Goal: Task Accomplishment & Management: Manage account settings

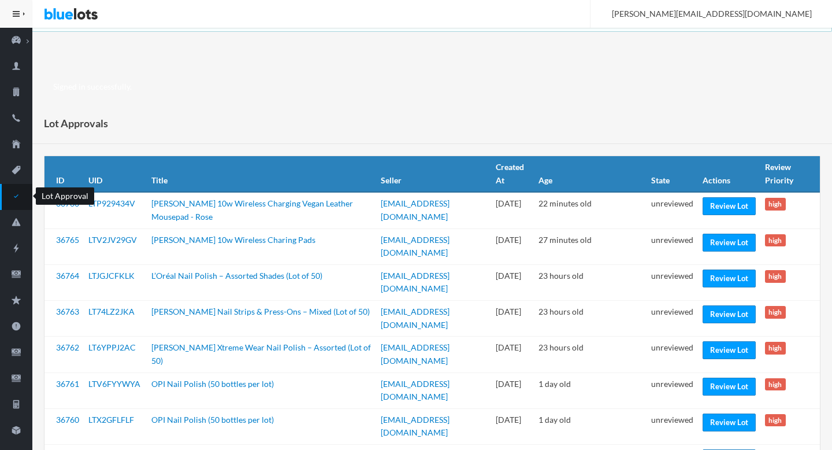
click at [17, 201] on icon "checkmark" at bounding box center [16, 196] width 32 height 10
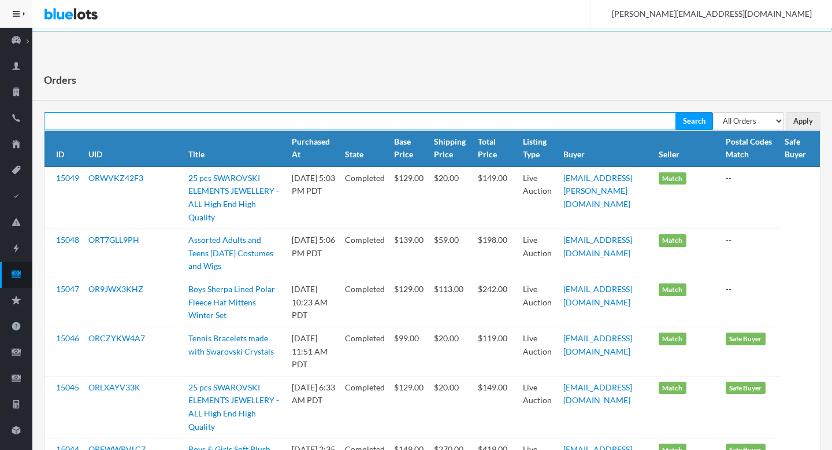
paste input "OR44J9RFJX"
type input "OR44J9RFJX"
click at [600, 112] on input "Search" at bounding box center [695, 121] width 38 height 18
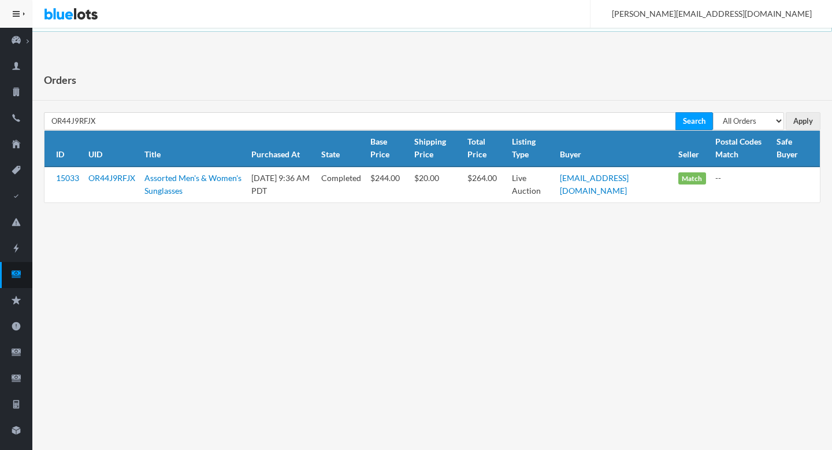
click at [88, 183] on td "OR44J9RFJX" at bounding box center [112, 184] width 56 height 36
click at [110, 174] on link "OR44J9RFJX" at bounding box center [111, 178] width 47 height 10
click at [1, 273] on icon "cash" at bounding box center [16, 274] width 32 height 10
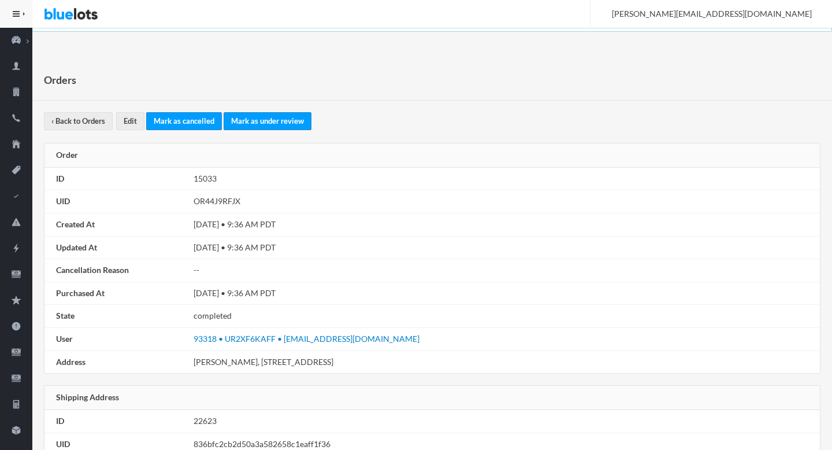
scroll to position [655, 0]
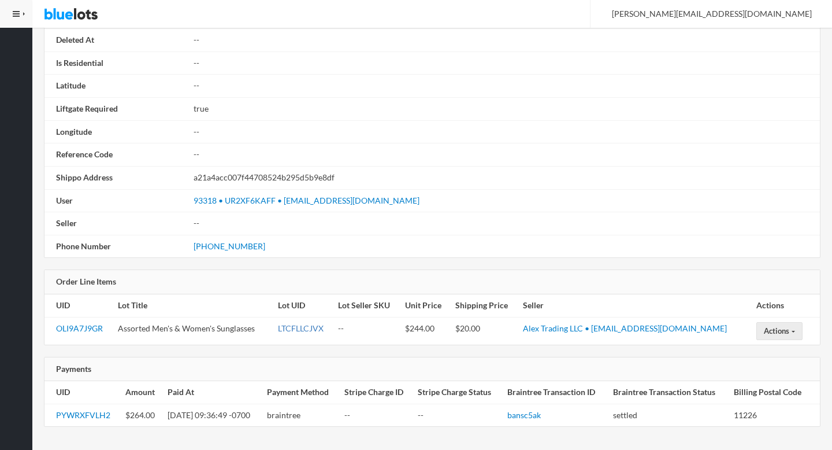
click at [315, 327] on link "LTCFLLCJVX" at bounding box center [301, 328] width 46 height 10
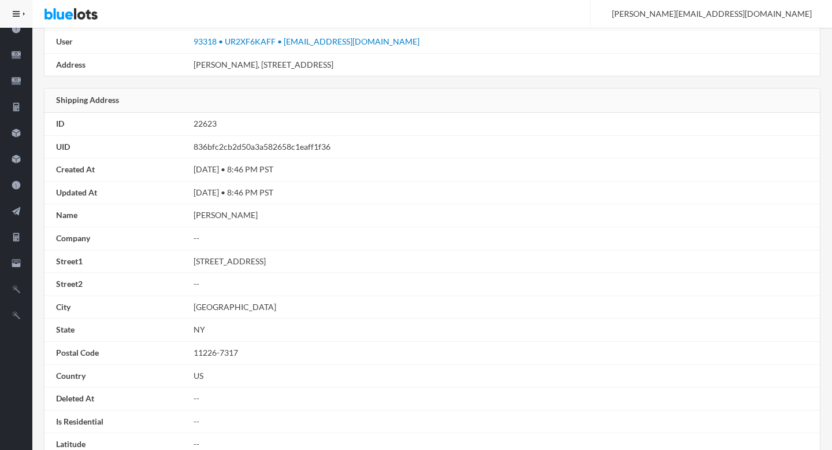
scroll to position [294, 0]
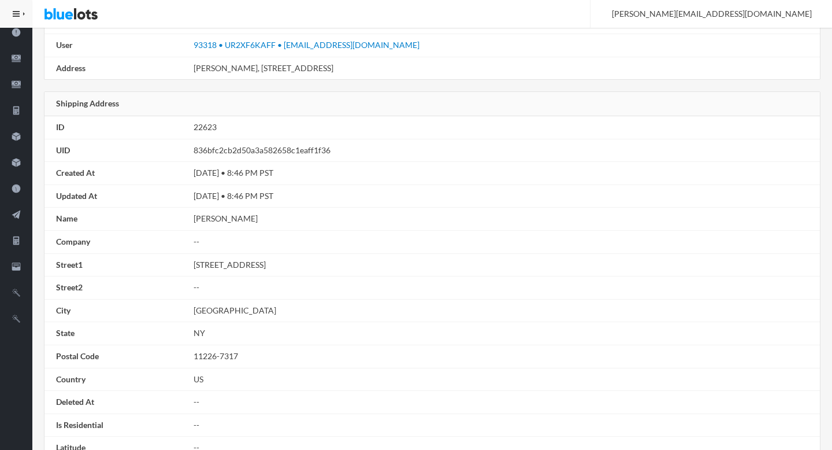
click at [199, 215] on td "Sandra Erickson" at bounding box center [504, 218] width 631 height 23
drag, startPoint x: 200, startPoint y: 228, endPoint x: 249, endPoint y: 227, distance: 49.2
click at [249, 227] on td "Sandra Erickson" at bounding box center [504, 218] width 631 height 23
click at [205, 220] on td "Sandra Erickson" at bounding box center [504, 218] width 631 height 23
drag, startPoint x: 205, startPoint y: 220, endPoint x: 225, endPoint y: 218, distance: 20.9
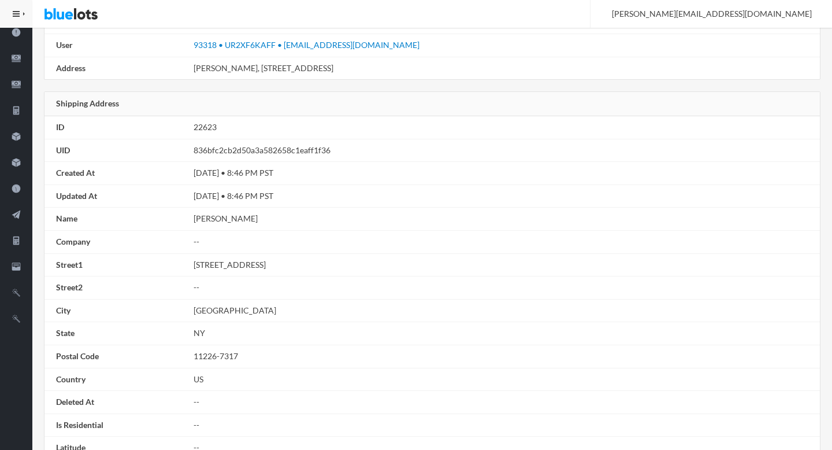
click at [225, 218] on td "Sandra Erickson" at bounding box center [504, 218] width 631 height 23
copy td "Sandra Erickson"
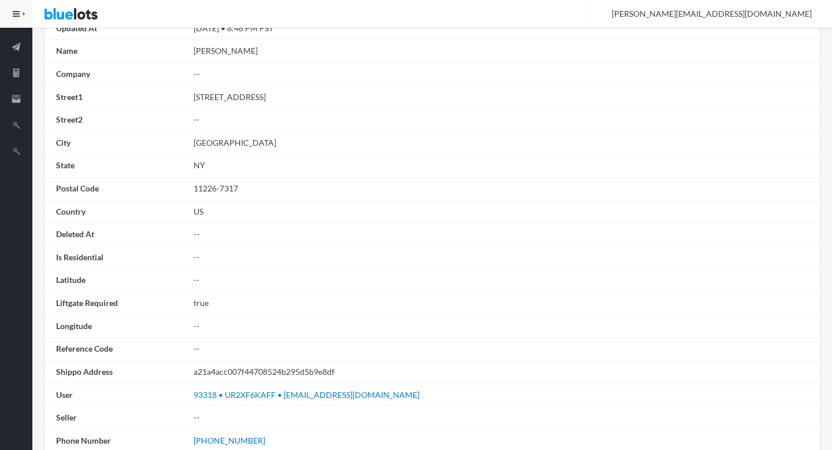
scroll to position [471, 0]
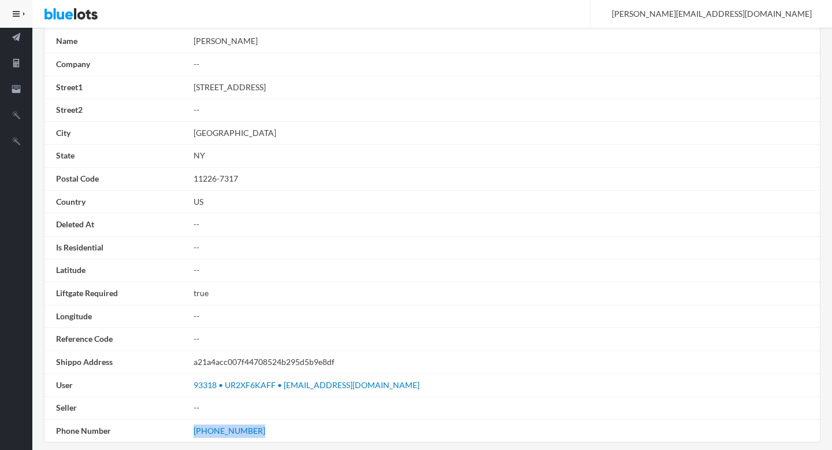
drag, startPoint x: 254, startPoint y: 433, endPoint x: 192, endPoint y: 435, distance: 62.5
click at [192, 435] on td "(631) 828-9549" at bounding box center [504, 430] width 631 height 23
copy link "(631) 828-9549"
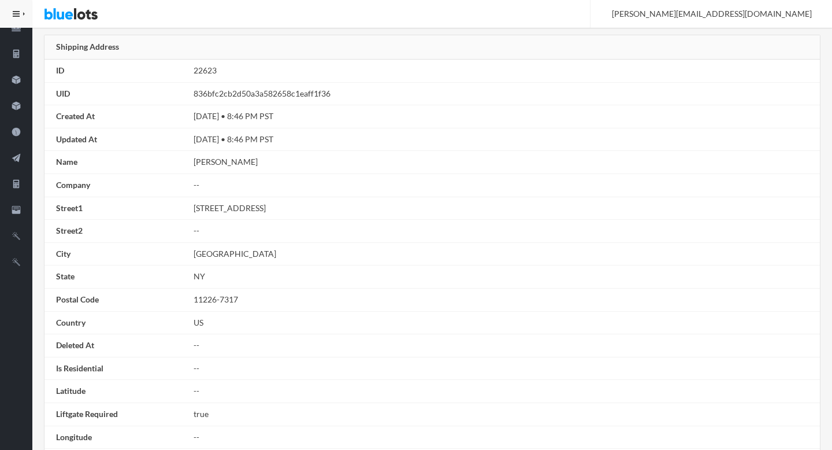
scroll to position [349, 0]
click at [201, 207] on td "601 E 19th St Apt 3J" at bounding box center [504, 209] width 631 height 23
drag, startPoint x: 201, startPoint y: 207, endPoint x: 263, endPoint y: 211, distance: 62.5
click at [263, 211] on td "601 E 19th St Apt 3J" at bounding box center [504, 209] width 631 height 23
copy td "601 E 19th St Apt 3J"
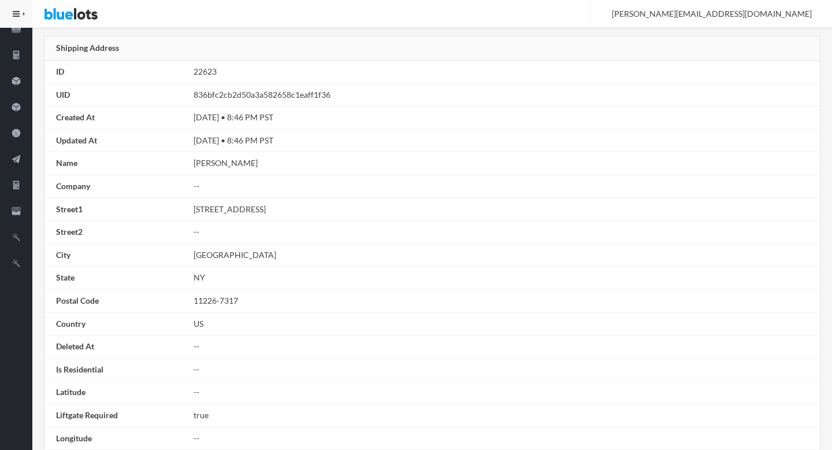
scroll to position [0, 0]
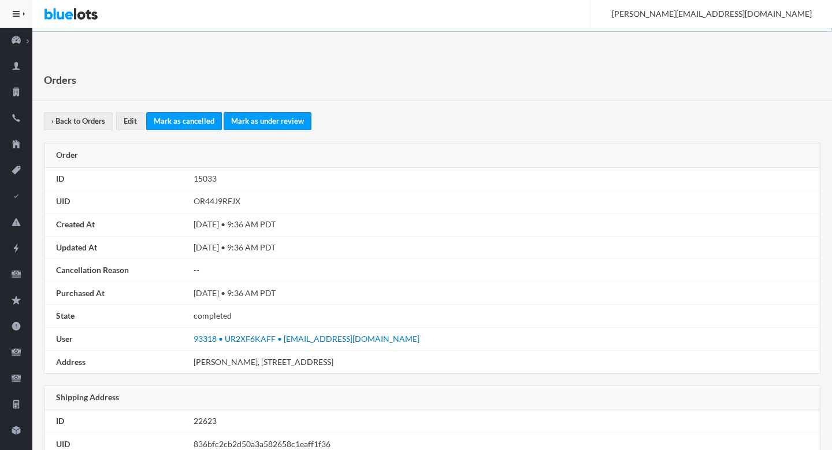
click at [232, 205] on td "OR44J9RFJX" at bounding box center [504, 201] width 631 height 23
copy td "OR44J9RFJX"
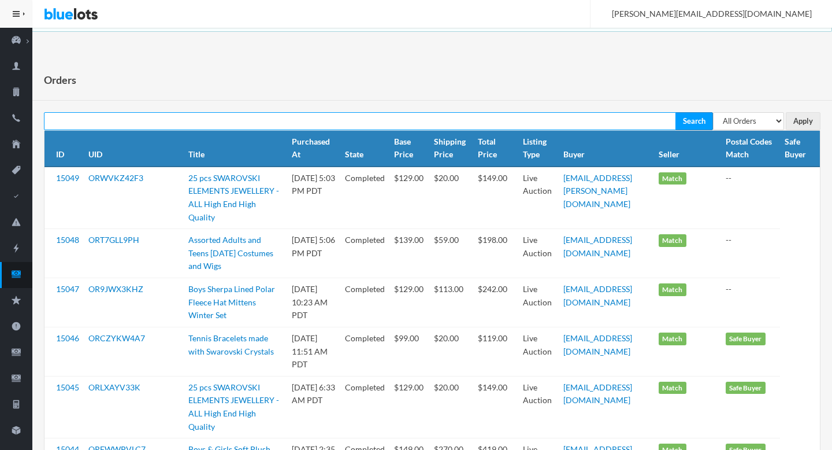
paste input "rebeccagardner693@gmail.com"
type input "rebeccagardner693@gmail.com"
click at [676, 112] on input "Search" at bounding box center [695, 121] width 38 height 18
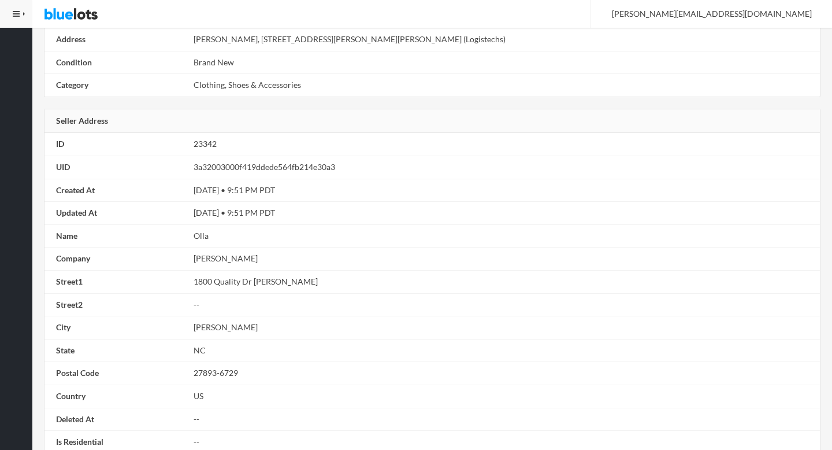
scroll to position [778, 0]
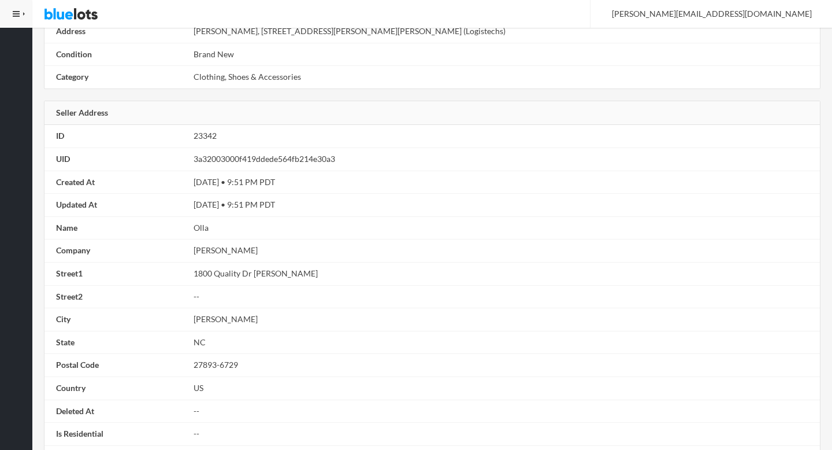
click at [198, 252] on td "[PERSON_NAME]" at bounding box center [504, 250] width 631 height 23
drag, startPoint x: 198, startPoint y: 252, endPoint x: 220, endPoint y: 251, distance: 22.0
click at [220, 251] on td "Alex Trading" at bounding box center [504, 250] width 631 height 23
copy td "Alex Trading"
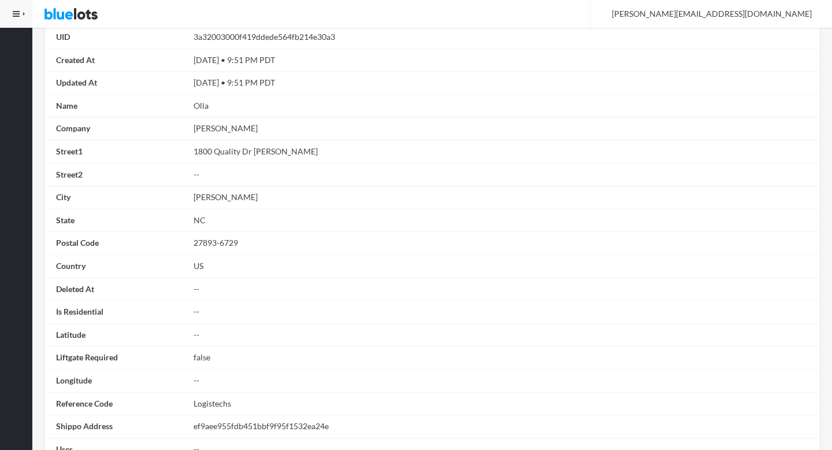
scroll to position [1047, 0]
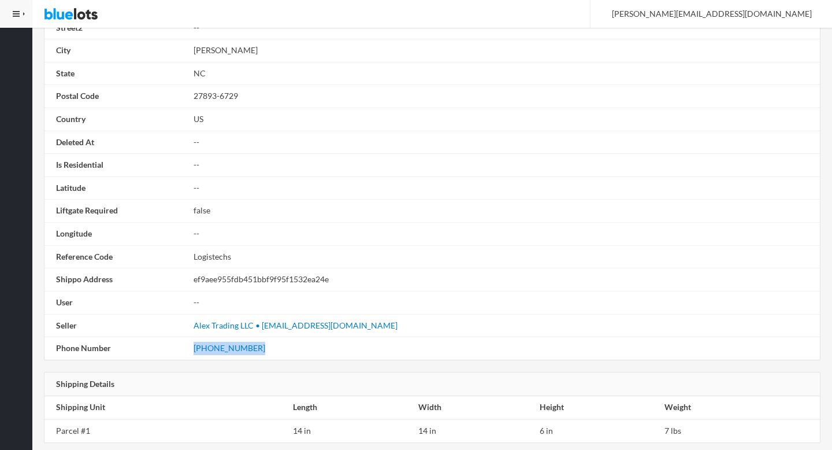
drag, startPoint x: 259, startPoint y: 350, endPoint x: 176, endPoint y: 343, distance: 84.1
click at [175, 343] on tr "Phone Number (252) 237-6780" at bounding box center [432, 348] width 776 height 23
copy tr "(252) 237-6780"
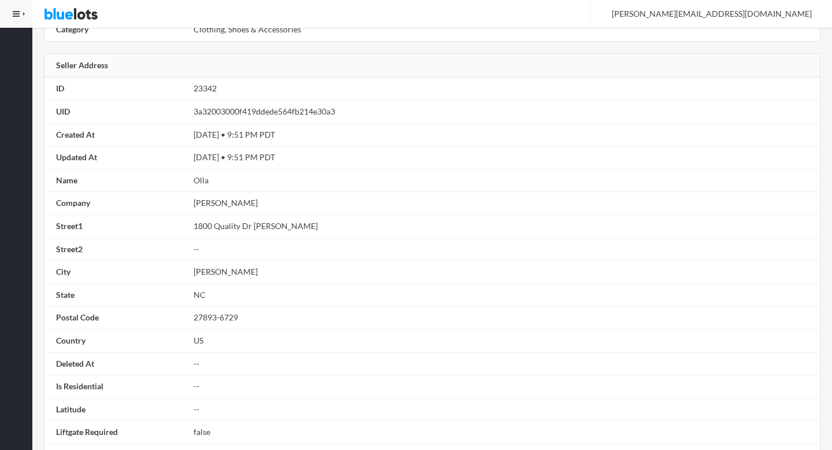
scroll to position [744, 0]
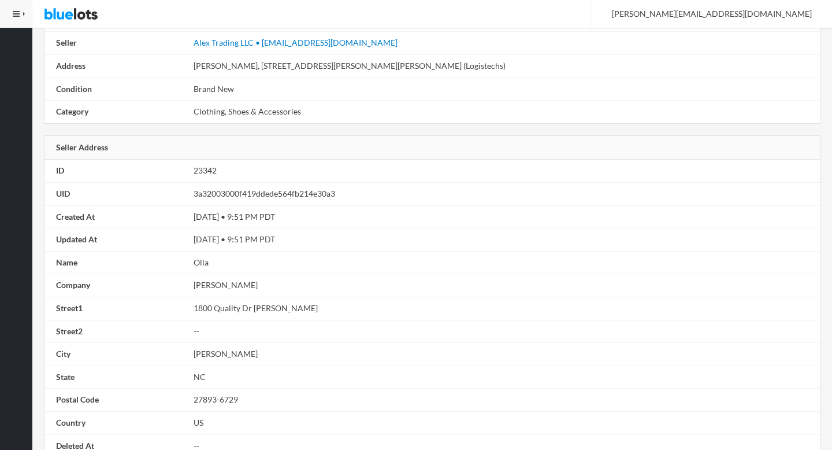
click at [203, 308] on td "1800 Quality Dr NE" at bounding box center [504, 307] width 631 height 23
drag, startPoint x: 203, startPoint y: 308, endPoint x: 254, endPoint y: 308, distance: 50.9
click at [254, 308] on td "1800 Quality Dr NE" at bounding box center [504, 307] width 631 height 23
copy td "1800 Quality Dr NE"
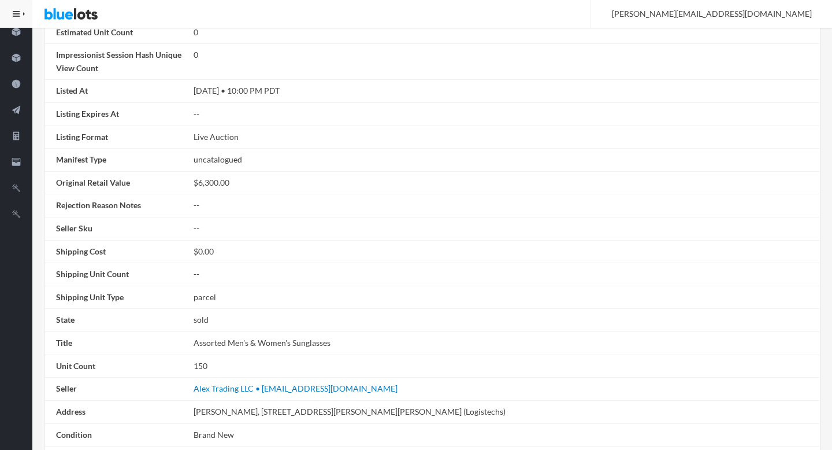
scroll to position [0, 0]
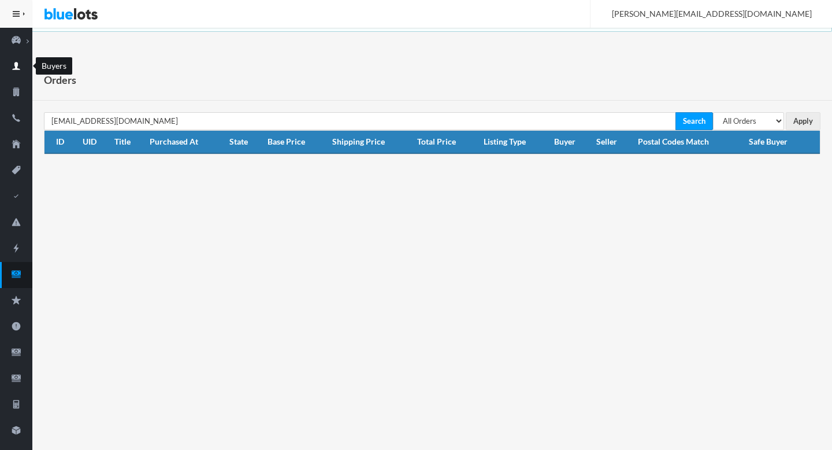
click at [18, 65] on icon "person" at bounding box center [16, 66] width 32 height 10
click at [20, 277] on icon "cash" at bounding box center [16, 273] width 9 height 7
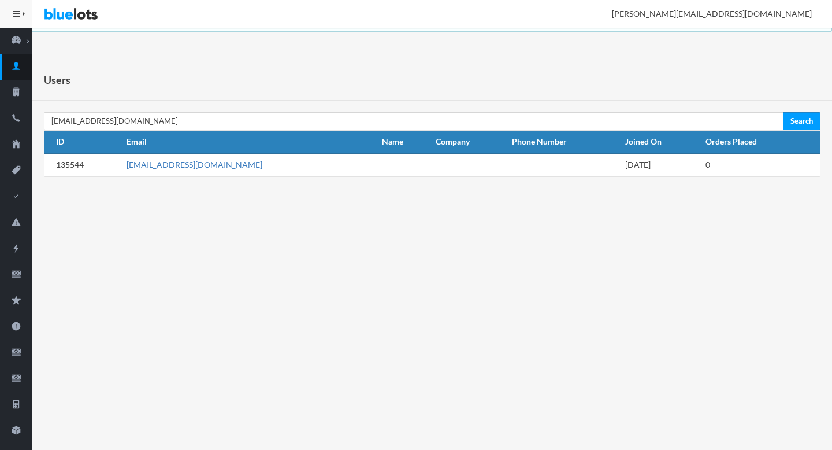
click at [184, 164] on link "[EMAIL_ADDRESS][DOMAIN_NAME]" at bounding box center [195, 164] width 136 height 10
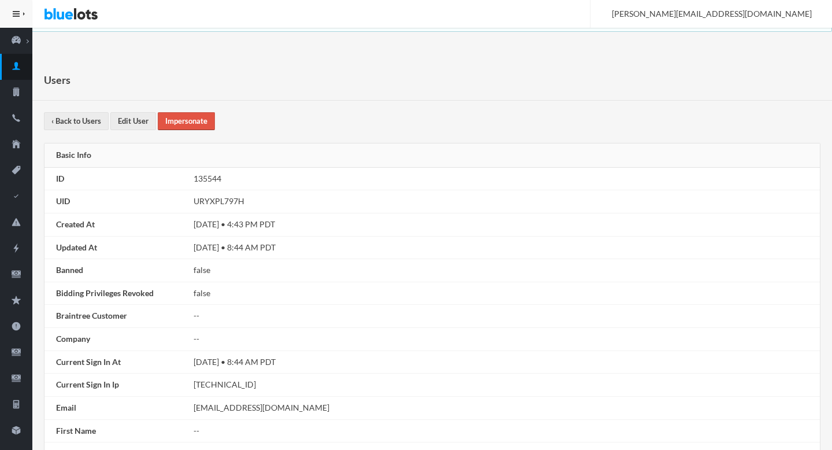
click at [184, 127] on link "Impersonate" at bounding box center [186, 121] width 57 height 18
